Goal: Navigation & Orientation: Find specific page/section

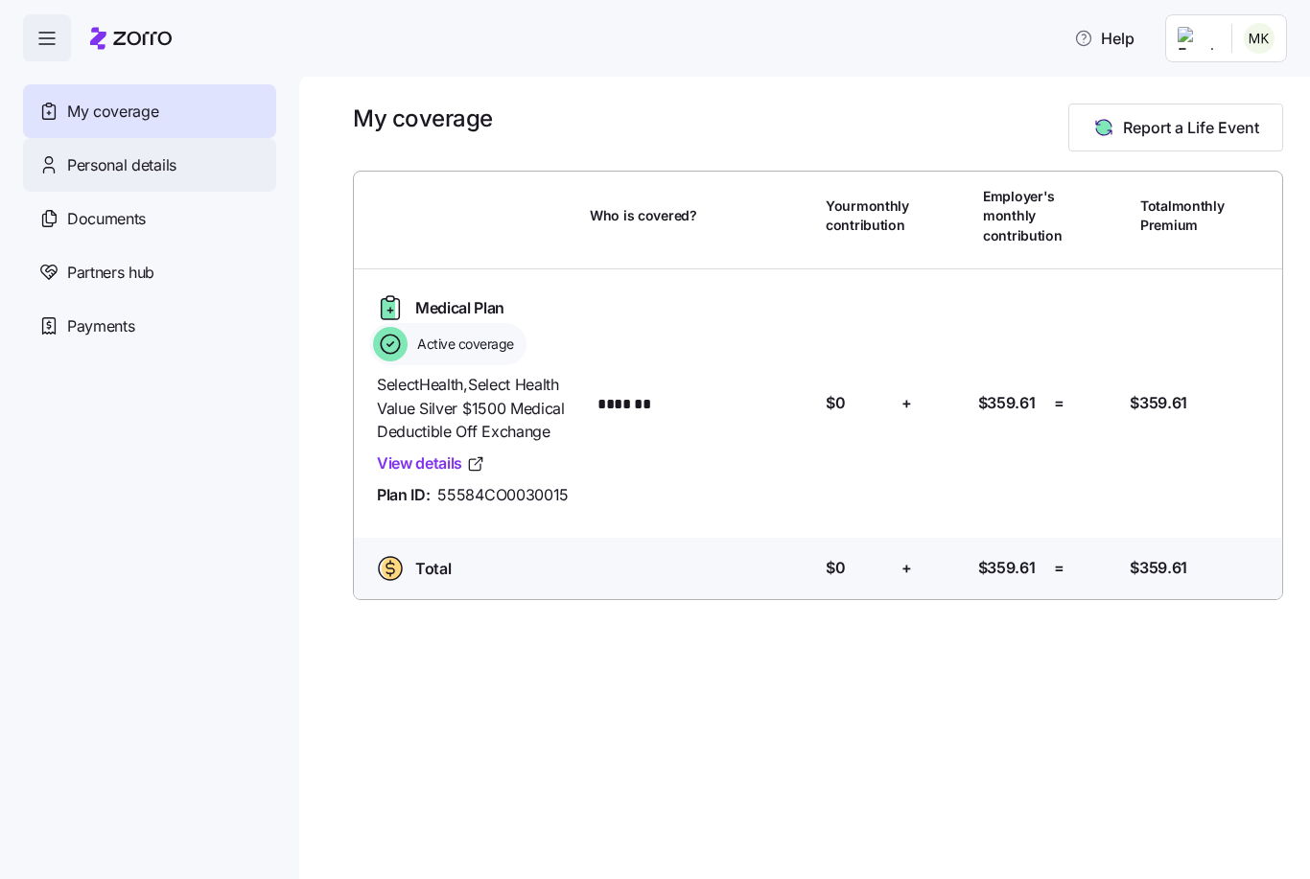
click at [164, 164] on span "Personal details" at bounding box center [121, 165] width 109 height 24
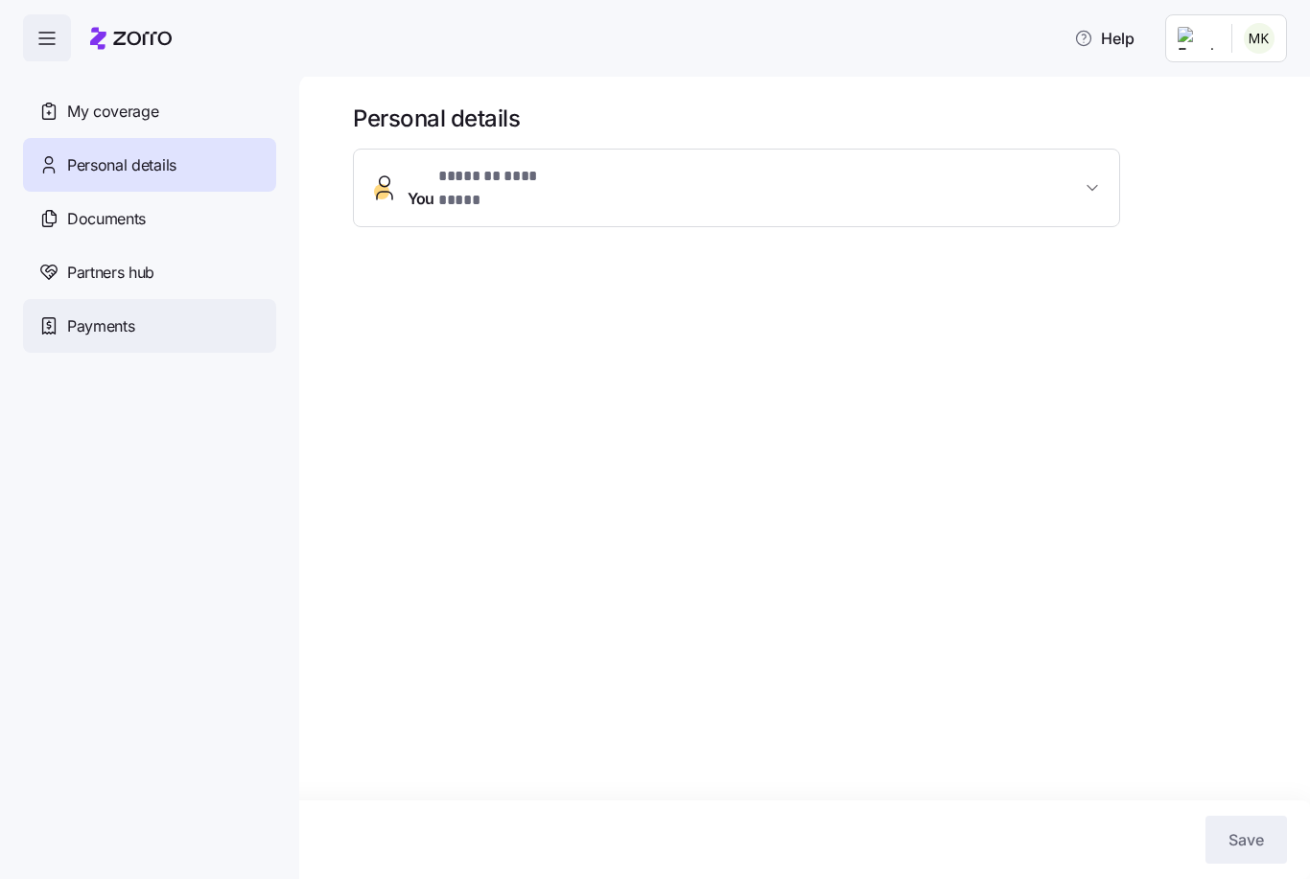
click at [115, 339] on div "Payments" at bounding box center [149, 326] width 253 height 54
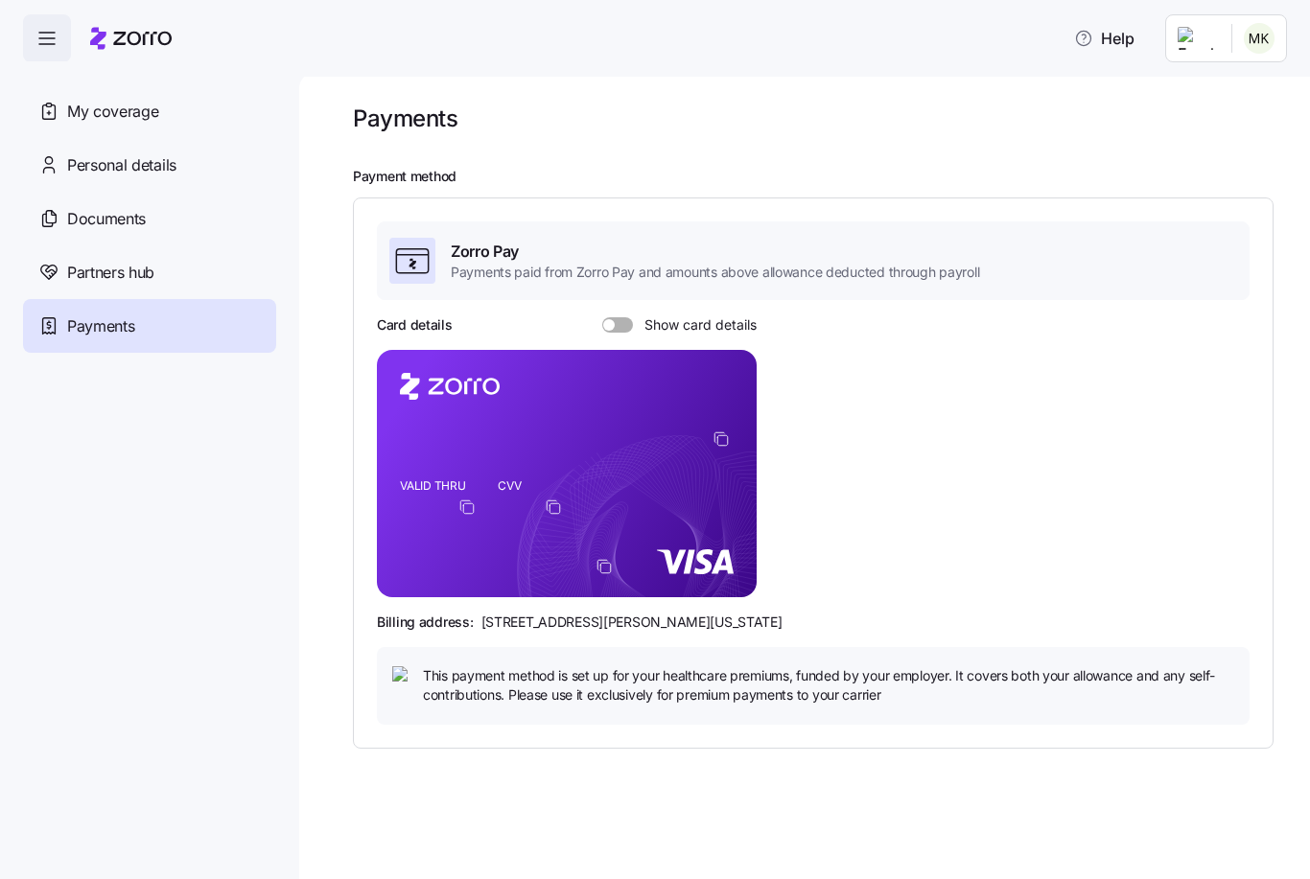
click at [59, 79] on nav "My coverage Personal details Documents Partners hub Payments" at bounding box center [149, 470] width 299 height 818
click at [51, 43] on icon "button" at bounding box center [46, 38] width 23 height 23
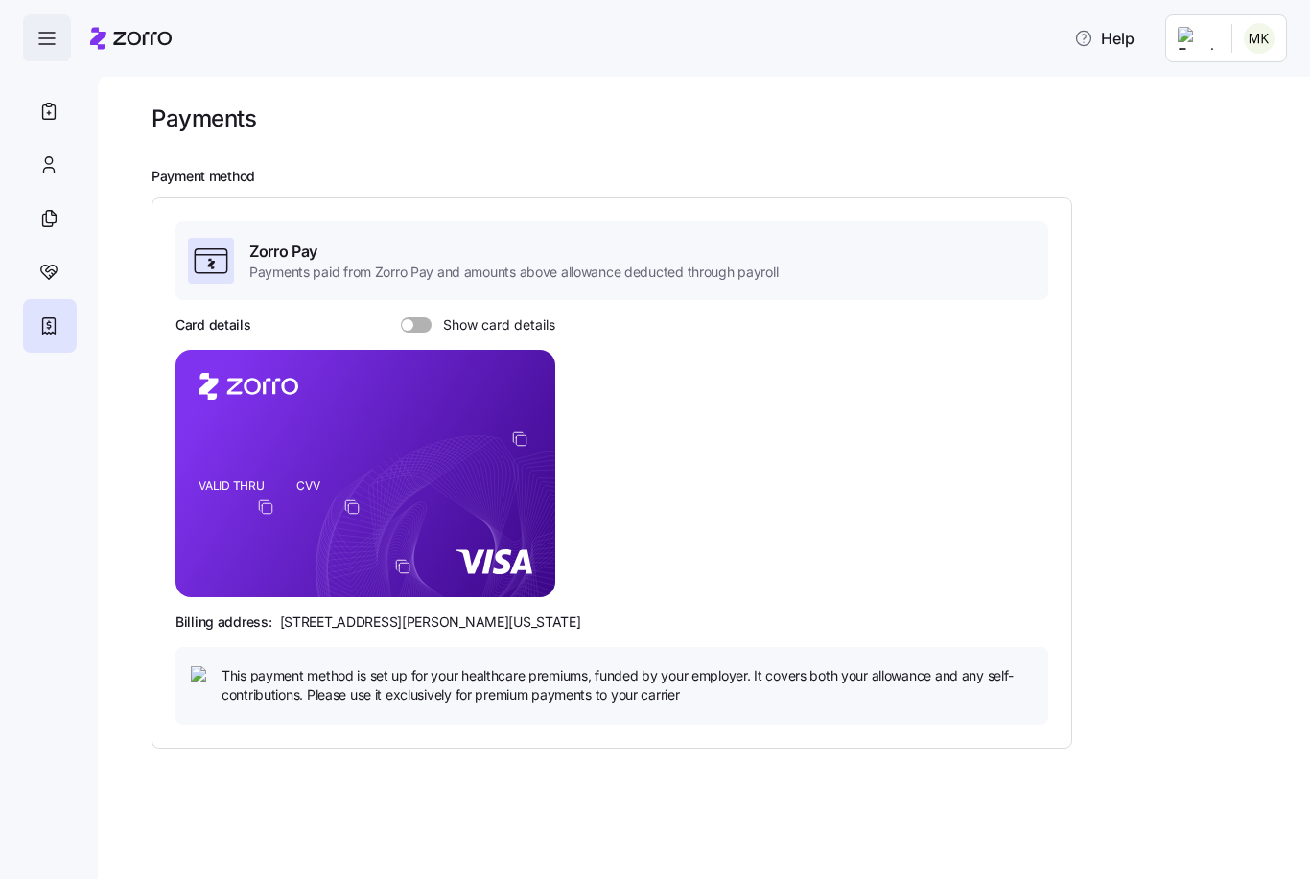
click at [51, 43] on icon "button" at bounding box center [46, 38] width 23 height 23
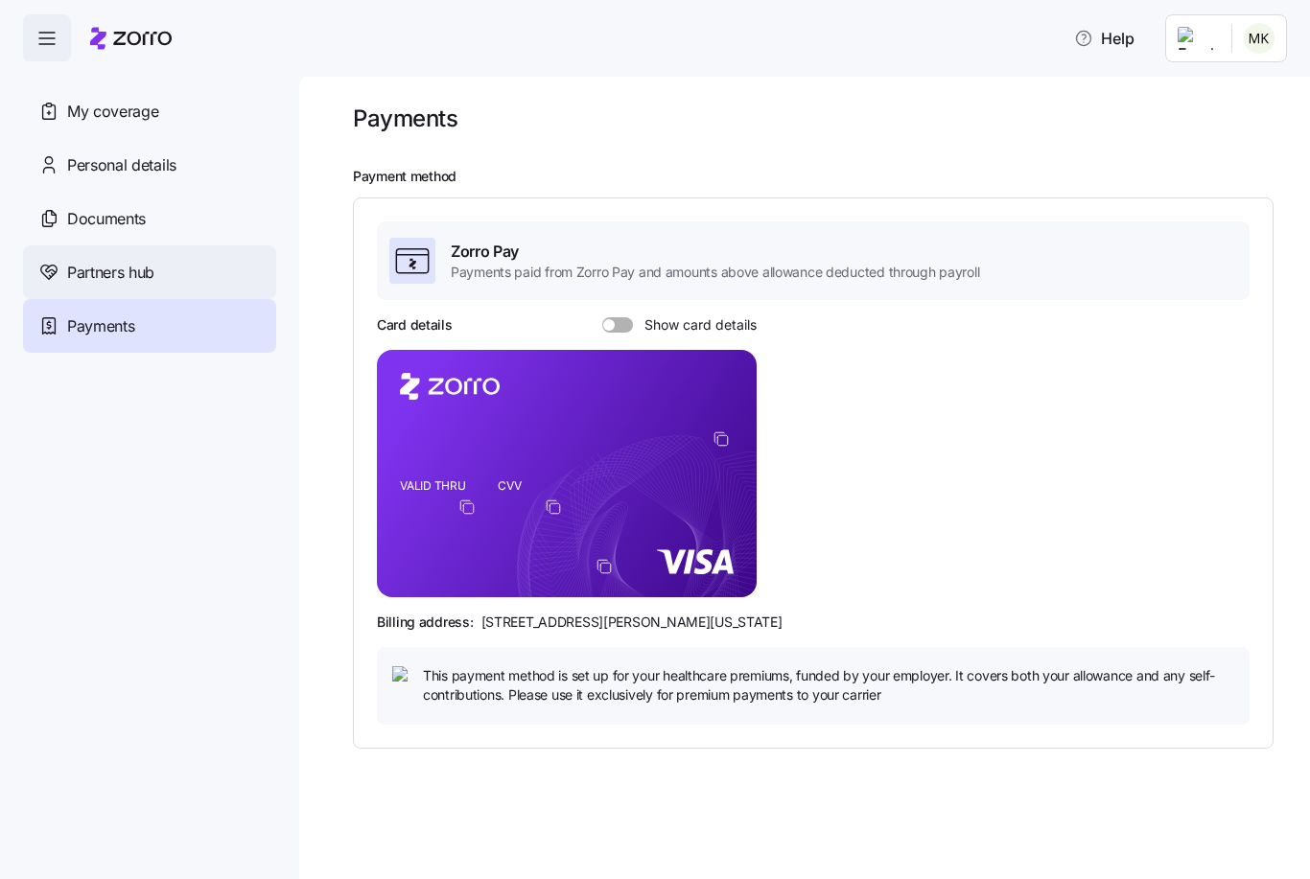
click at [91, 281] on span "Partners hub" at bounding box center [110, 273] width 87 height 24
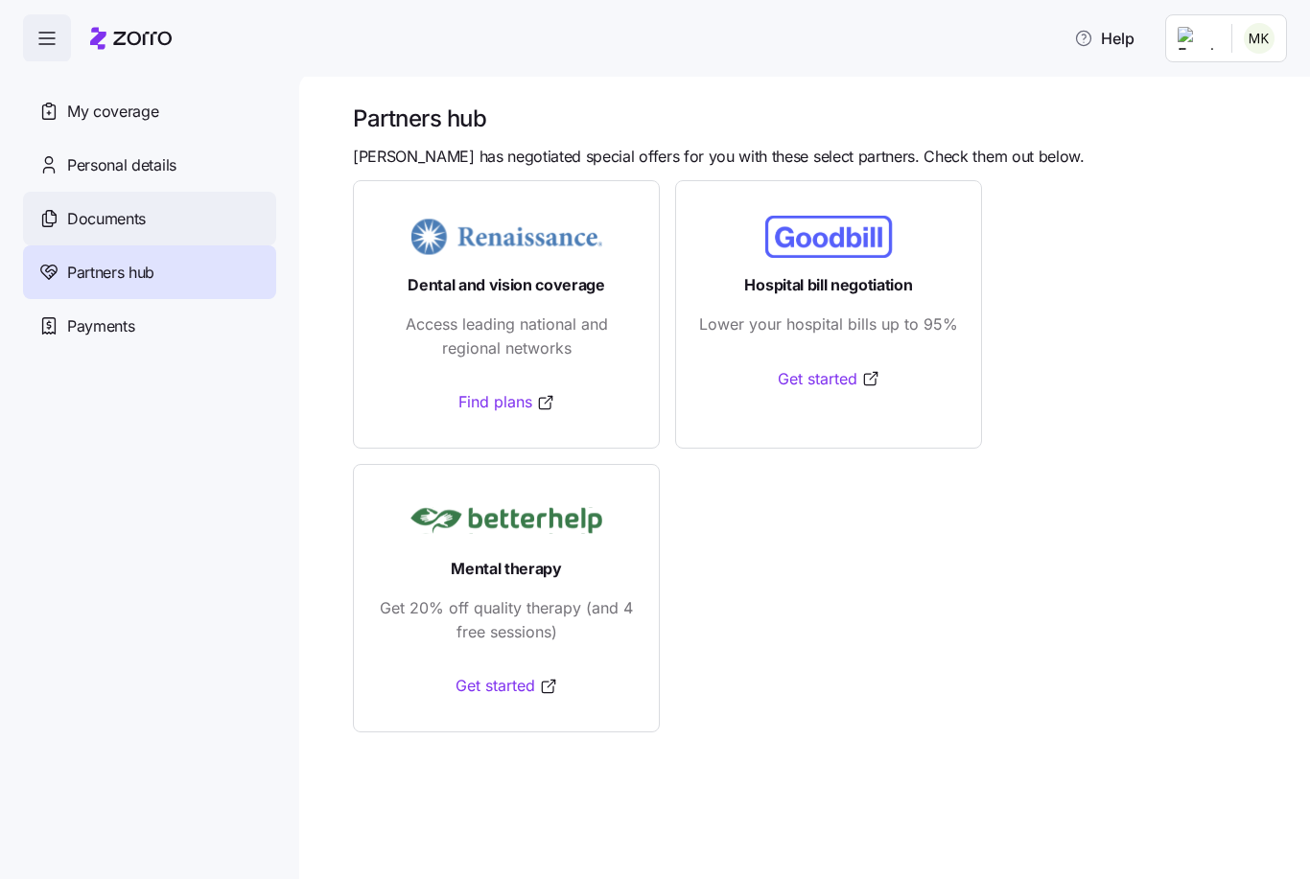
click at [82, 200] on div "Documents" at bounding box center [149, 219] width 253 height 54
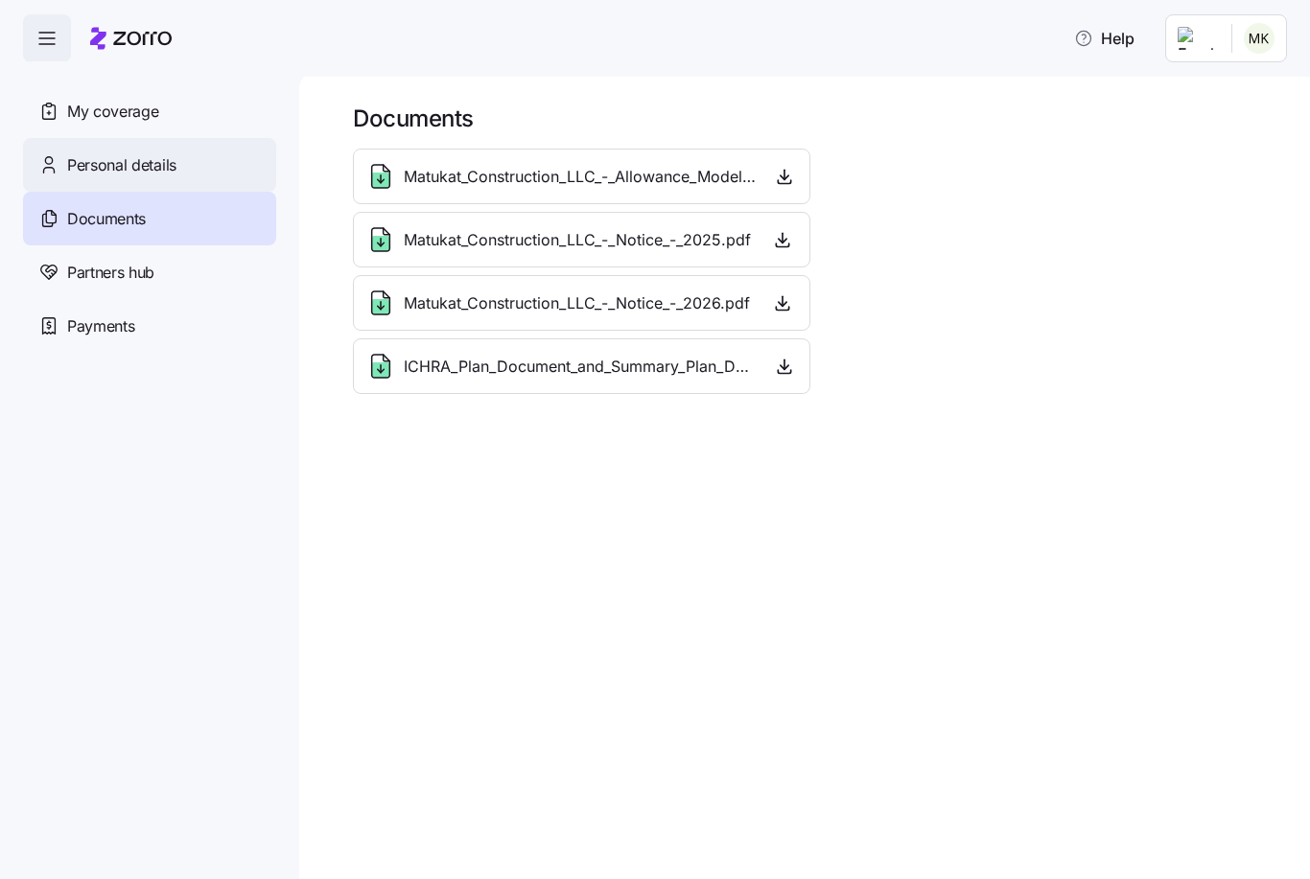
click at [75, 153] on span "Personal details" at bounding box center [121, 165] width 109 height 24
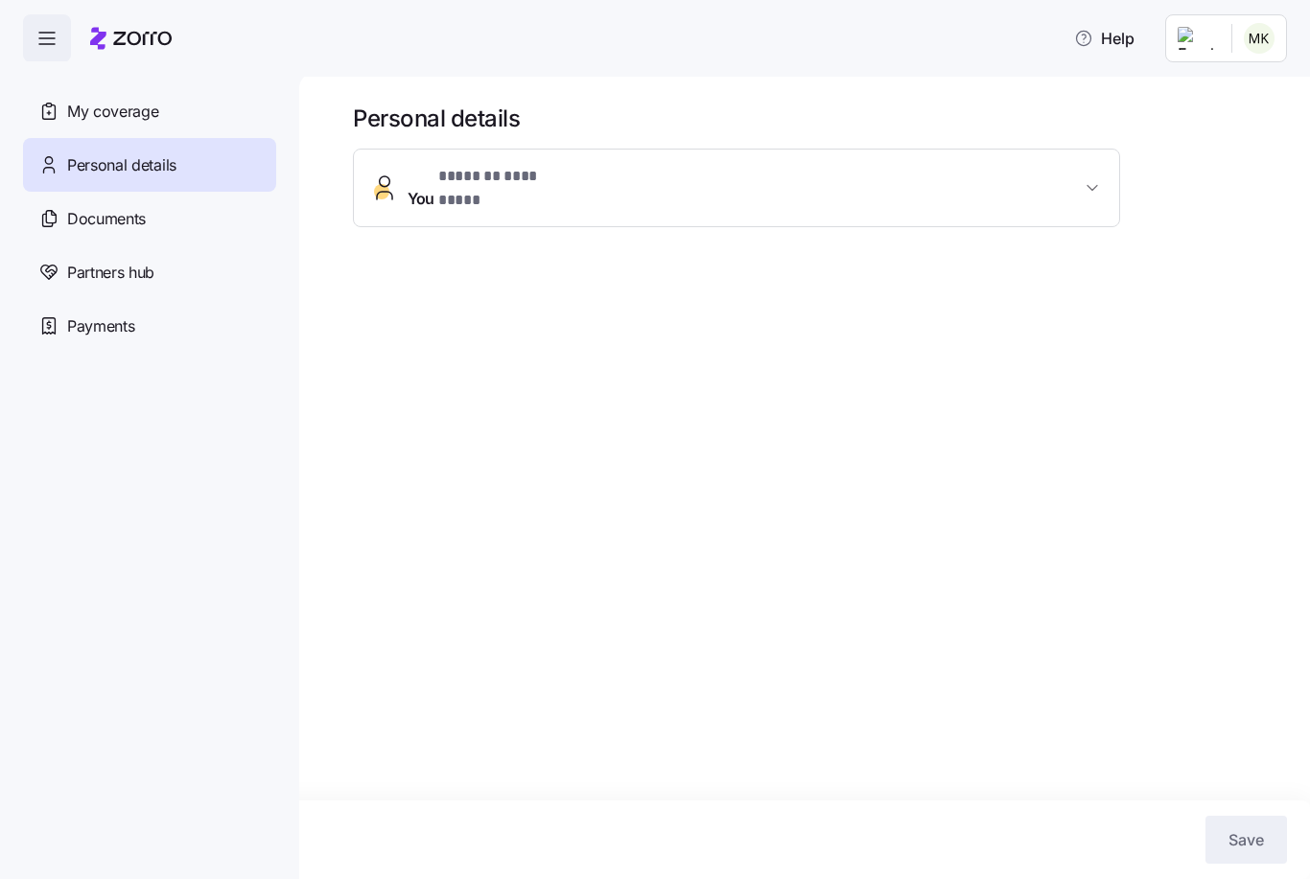
click at [432, 161] on button "You * ******* ********* *" at bounding box center [736, 188] width 765 height 77
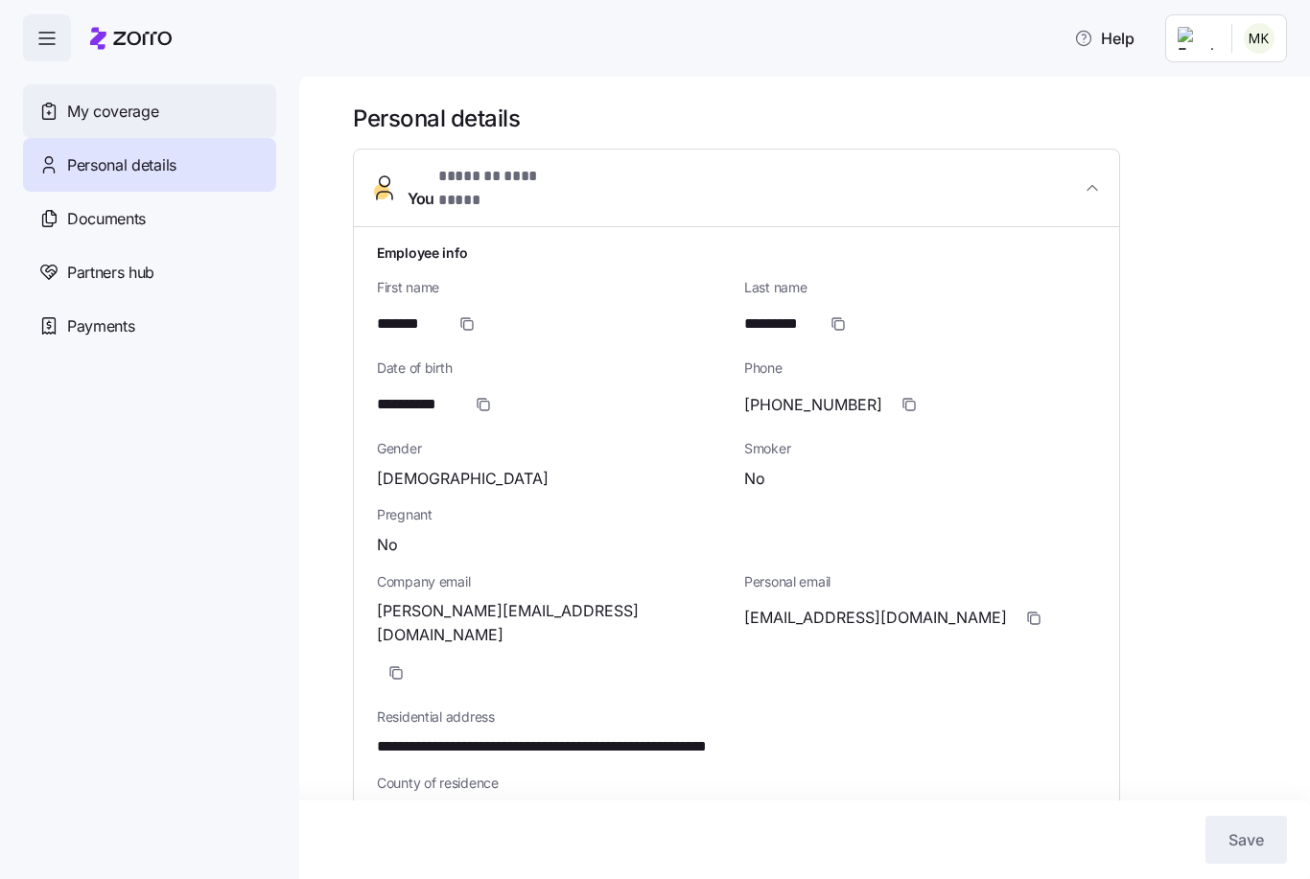
click at [90, 114] on span "My coverage" at bounding box center [112, 112] width 91 height 24
